Goal: Task Accomplishment & Management: Use online tool/utility

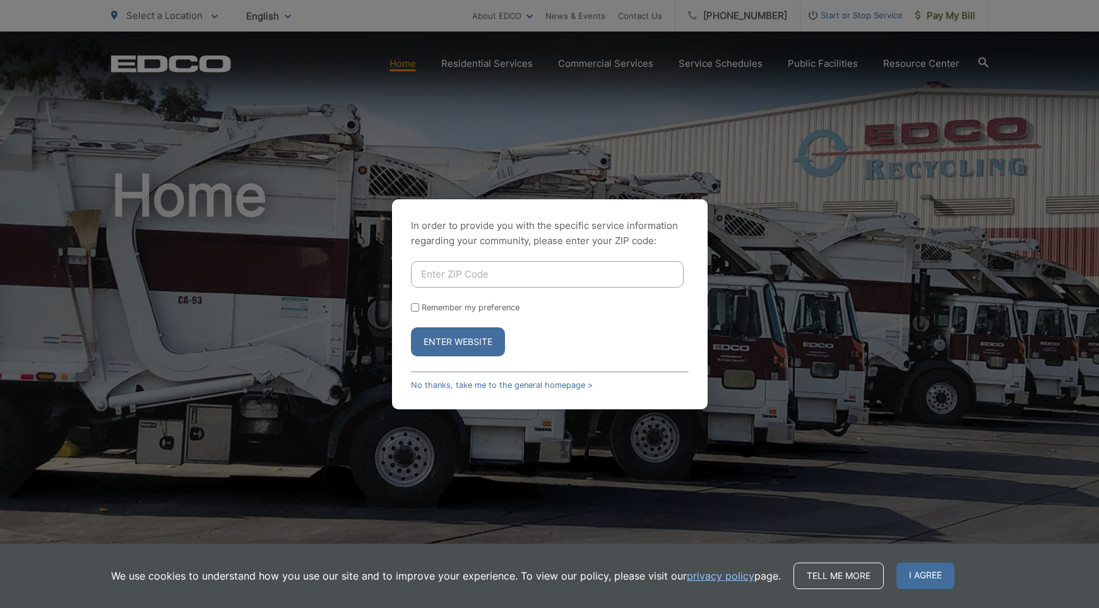
click at [505, 261] on input "Enter ZIP Code" at bounding box center [547, 274] width 273 height 27
type input "92106"
click at [477, 343] on button "Enter Website" at bounding box center [458, 342] width 94 height 29
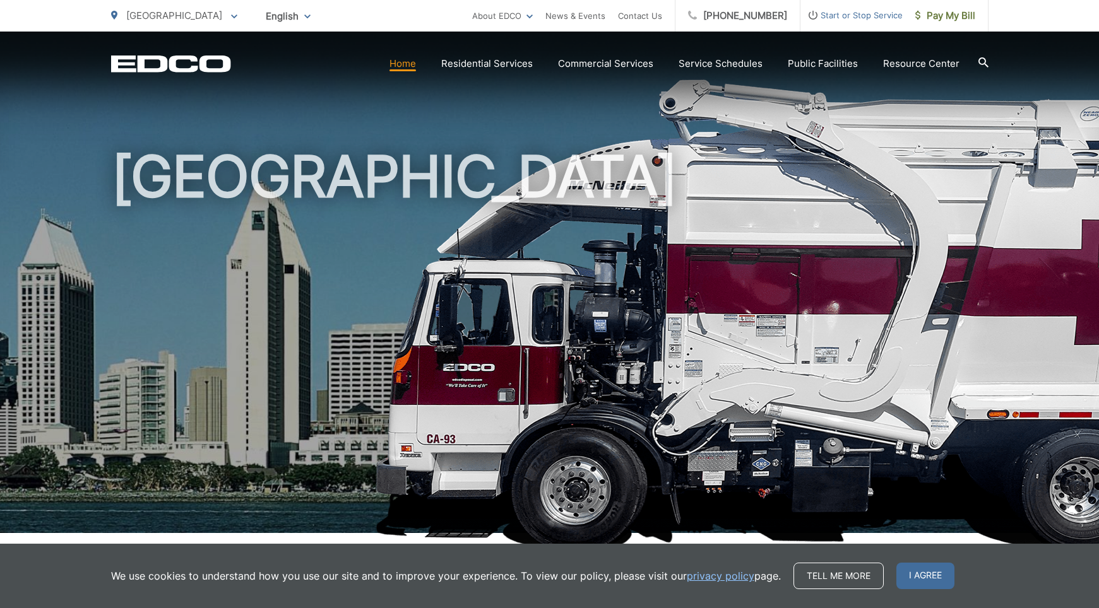
scroll to position [23, 0]
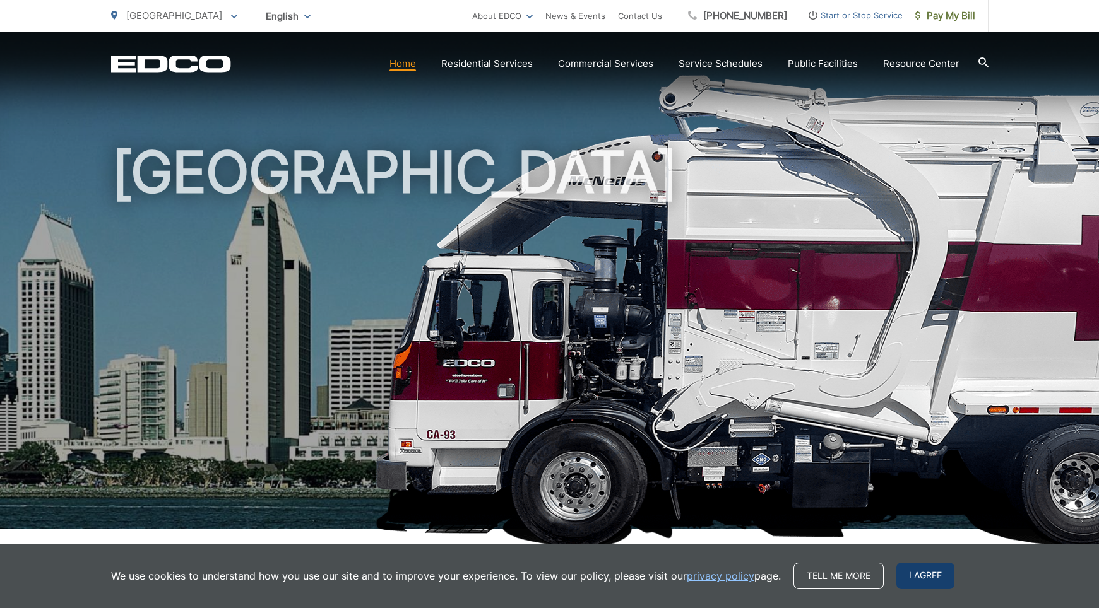
click at [925, 572] on span "I agree" at bounding box center [925, 576] width 58 height 27
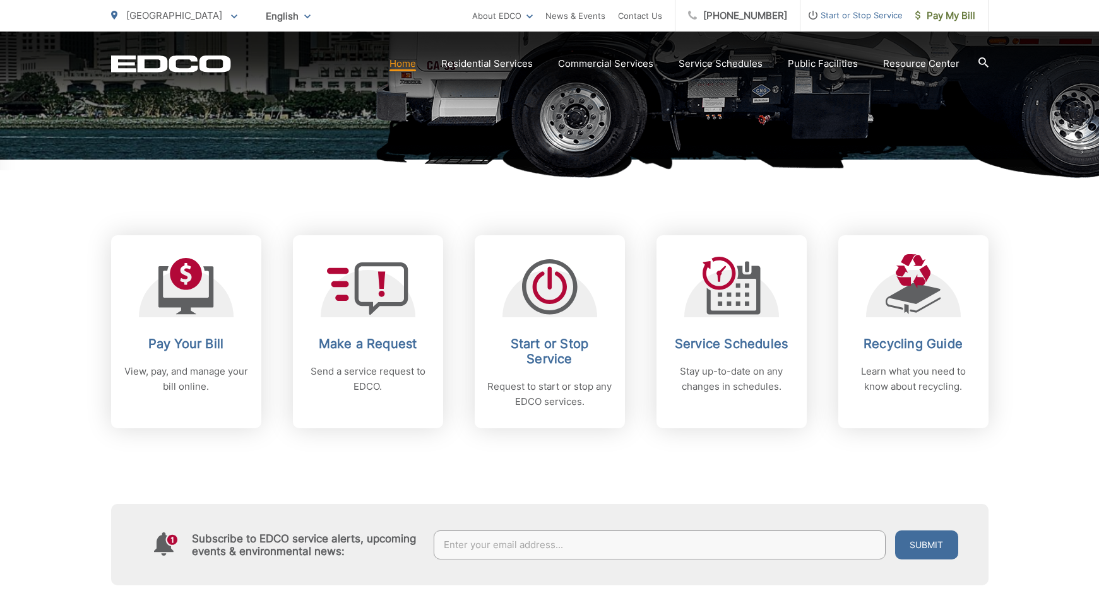
scroll to position [424, 0]
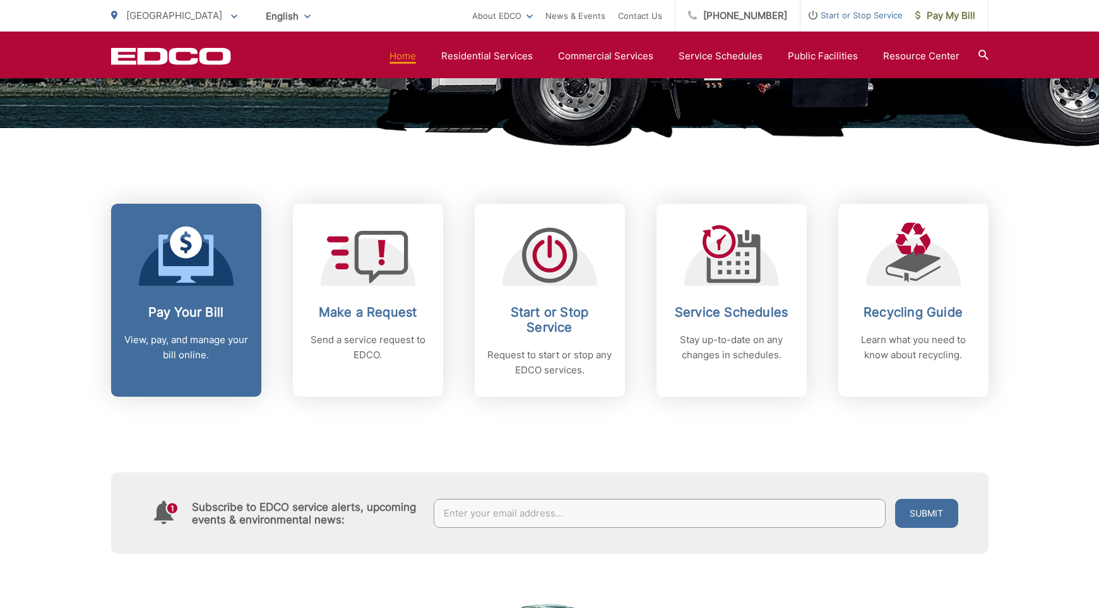
click at [188, 279] on icon at bounding box center [185, 259] width 55 height 48
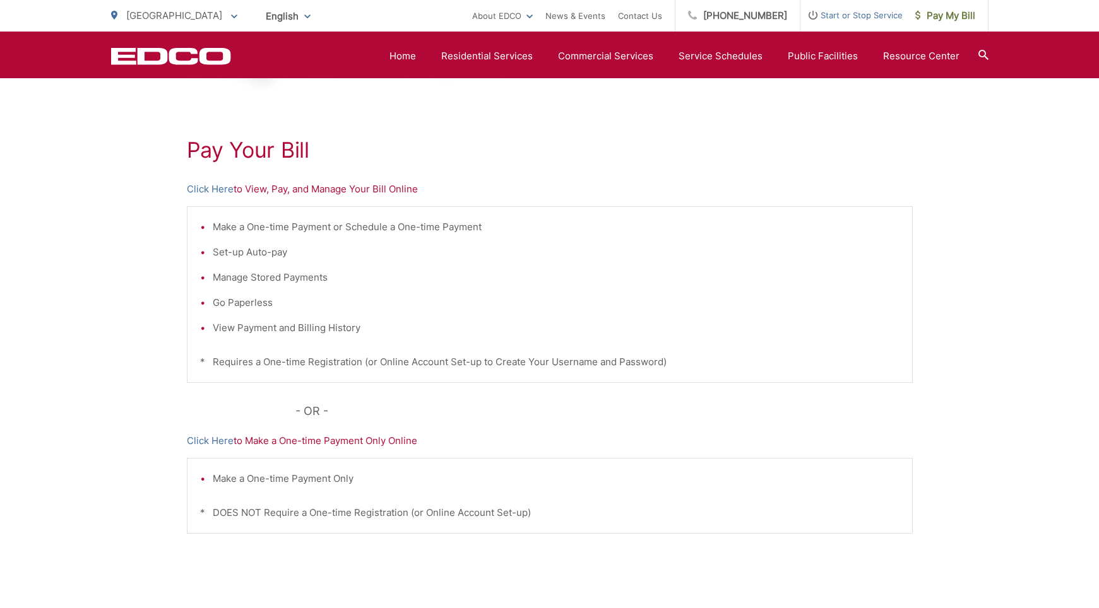
scroll to position [179, 0]
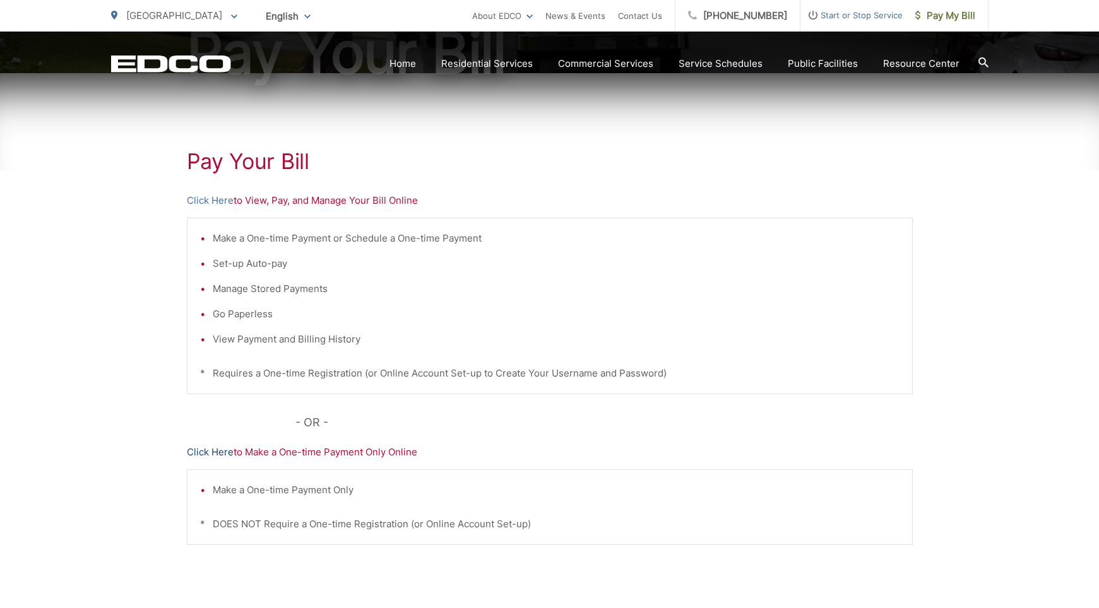
click at [209, 449] on link "Click Here" at bounding box center [210, 452] width 47 height 15
